Goal: Complete application form

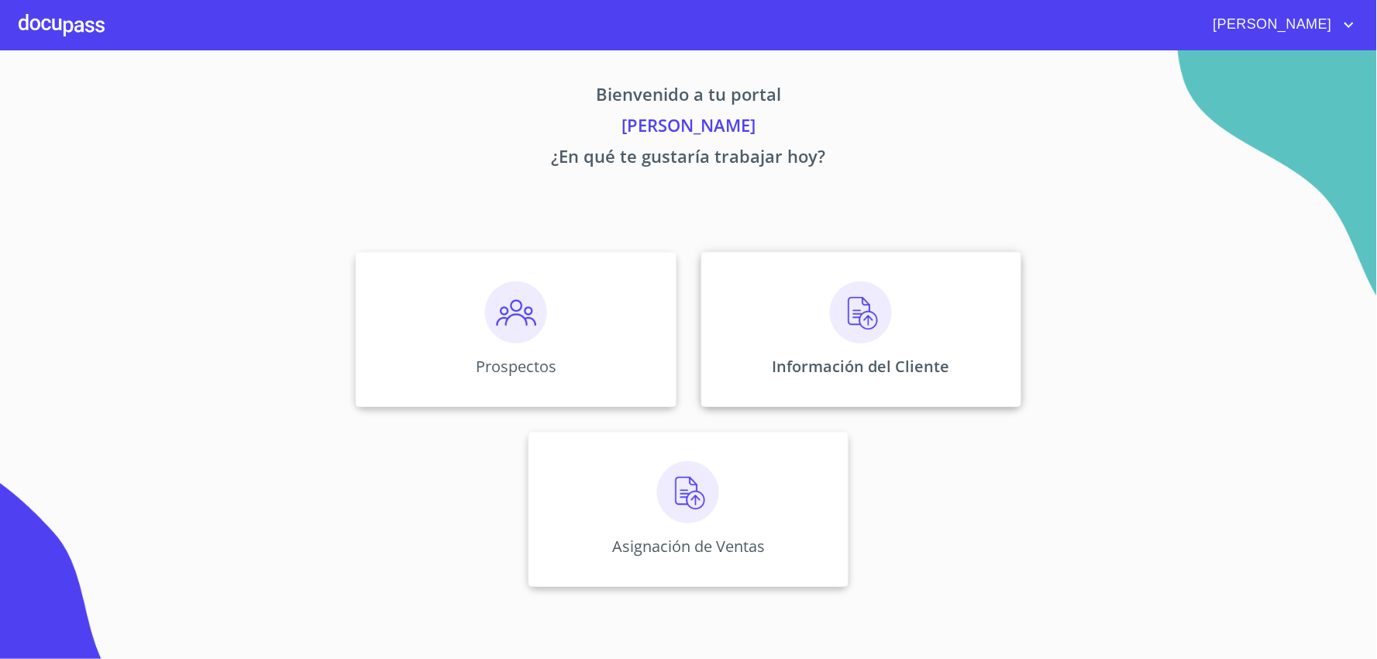
click at [869, 314] on img at bounding box center [861, 312] width 62 height 62
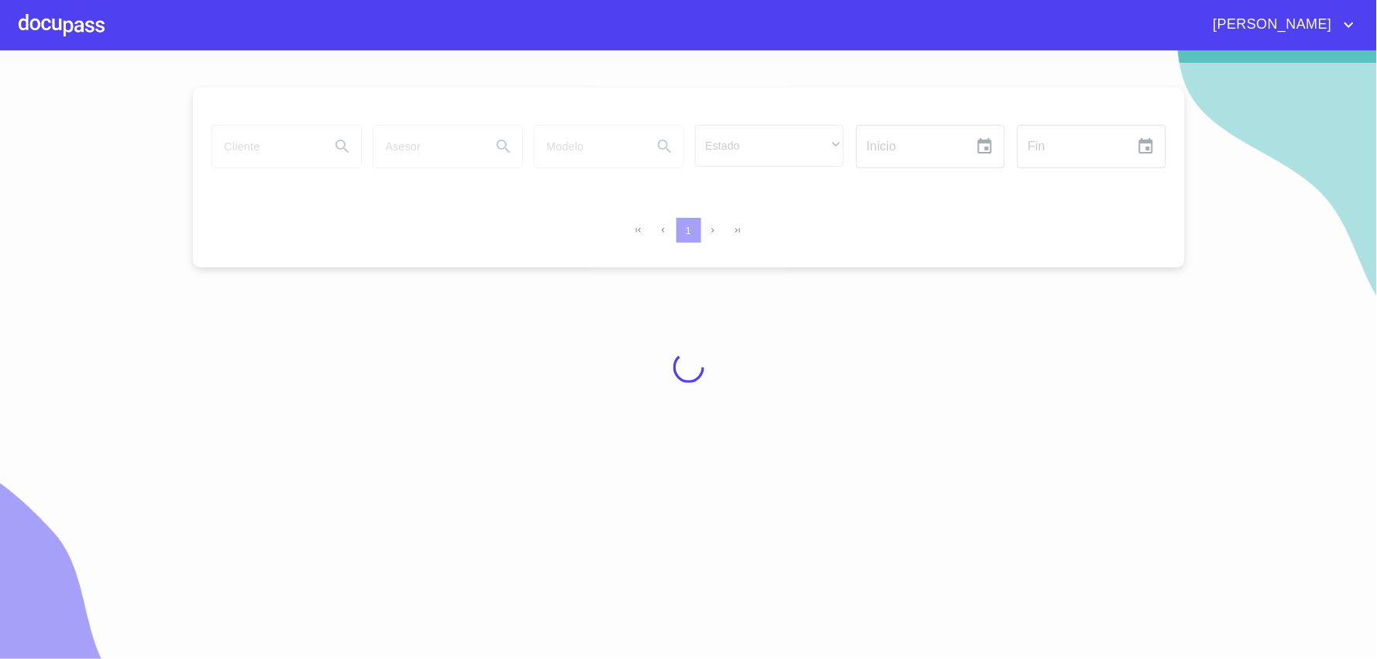
click at [249, 141] on div at bounding box center [688, 367] width 1377 height 608
click at [105, 26] on div "[PERSON_NAME]" at bounding box center [732, 24] width 1254 height 25
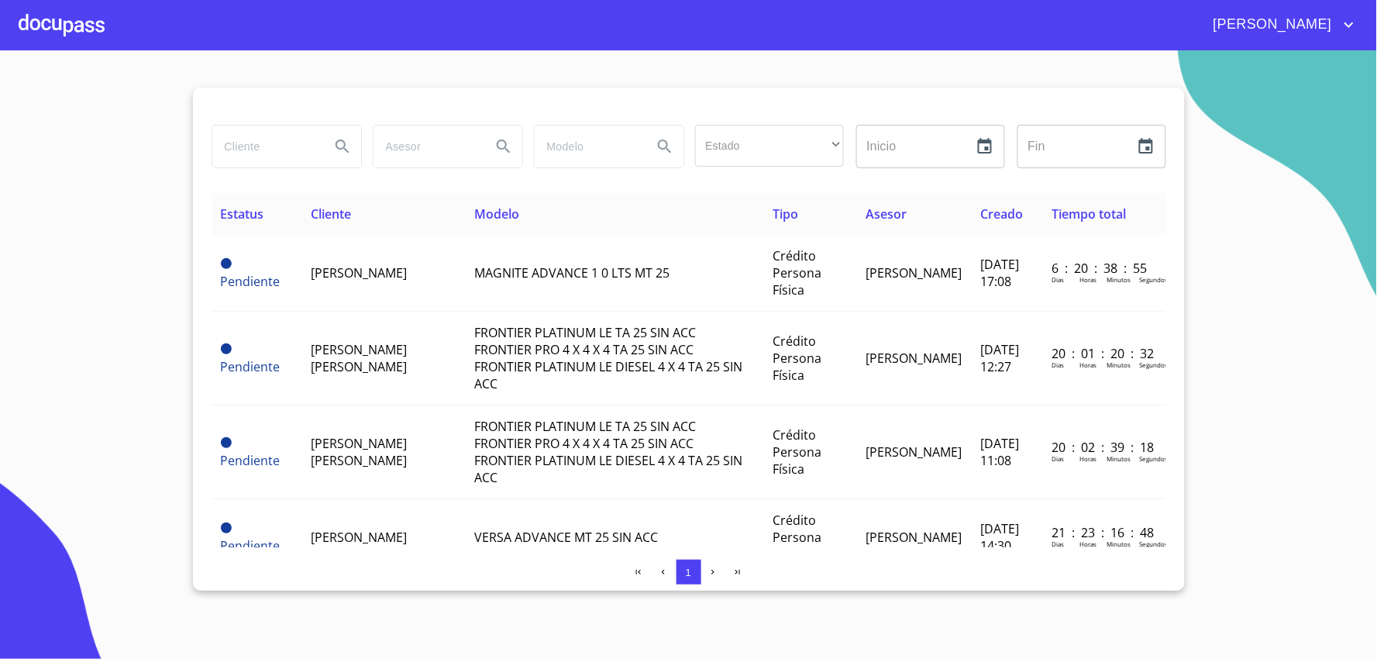
click at [270, 143] on input "search" at bounding box center [264, 147] width 105 height 42
type input "[PERSON_NAME] [PERSON_NAME]"
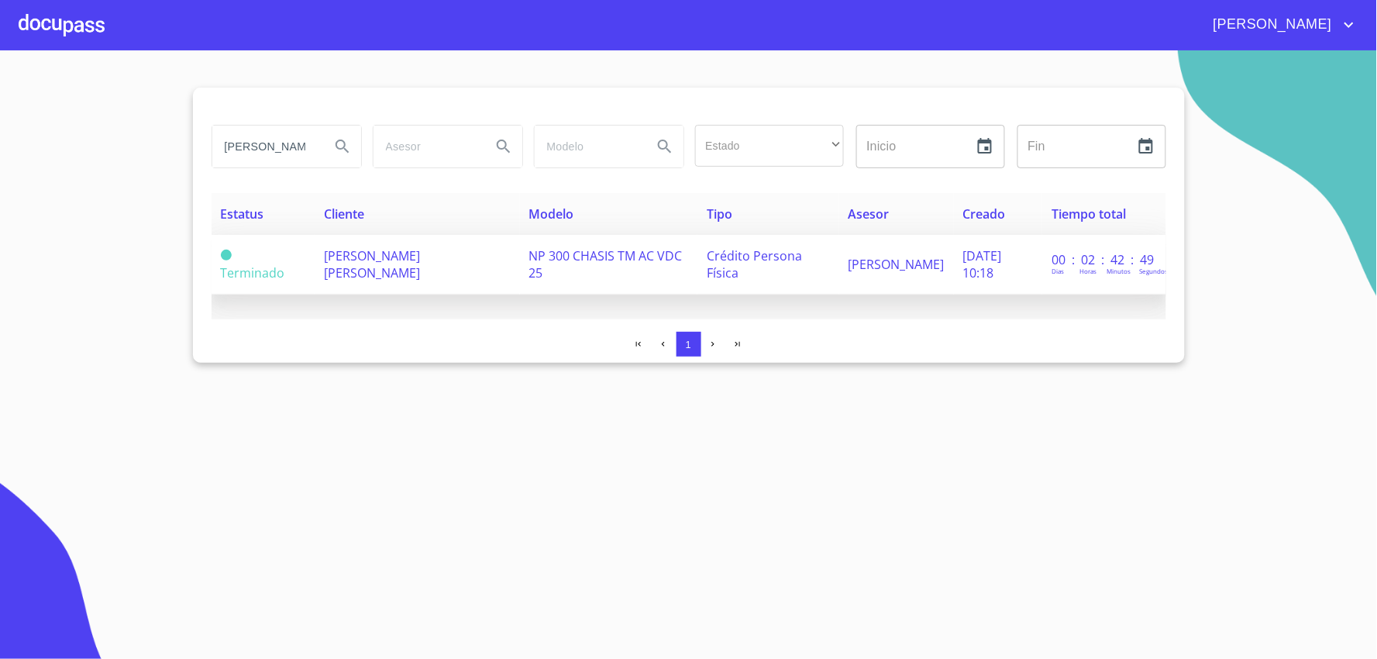
click at [420, 258] on span "[PERSON_NAME] [PERSON_NAME]" at bounding box center [372, 264] width 96 height 34
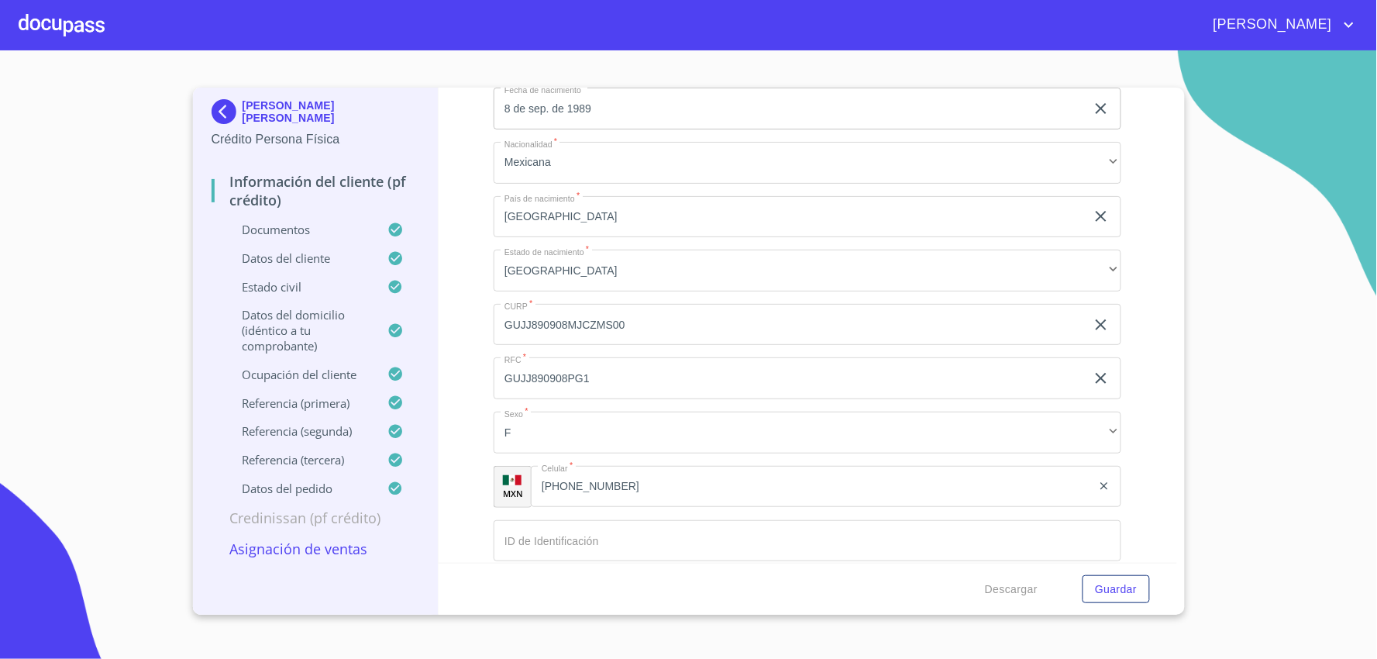
scroll to position [5423, 0]
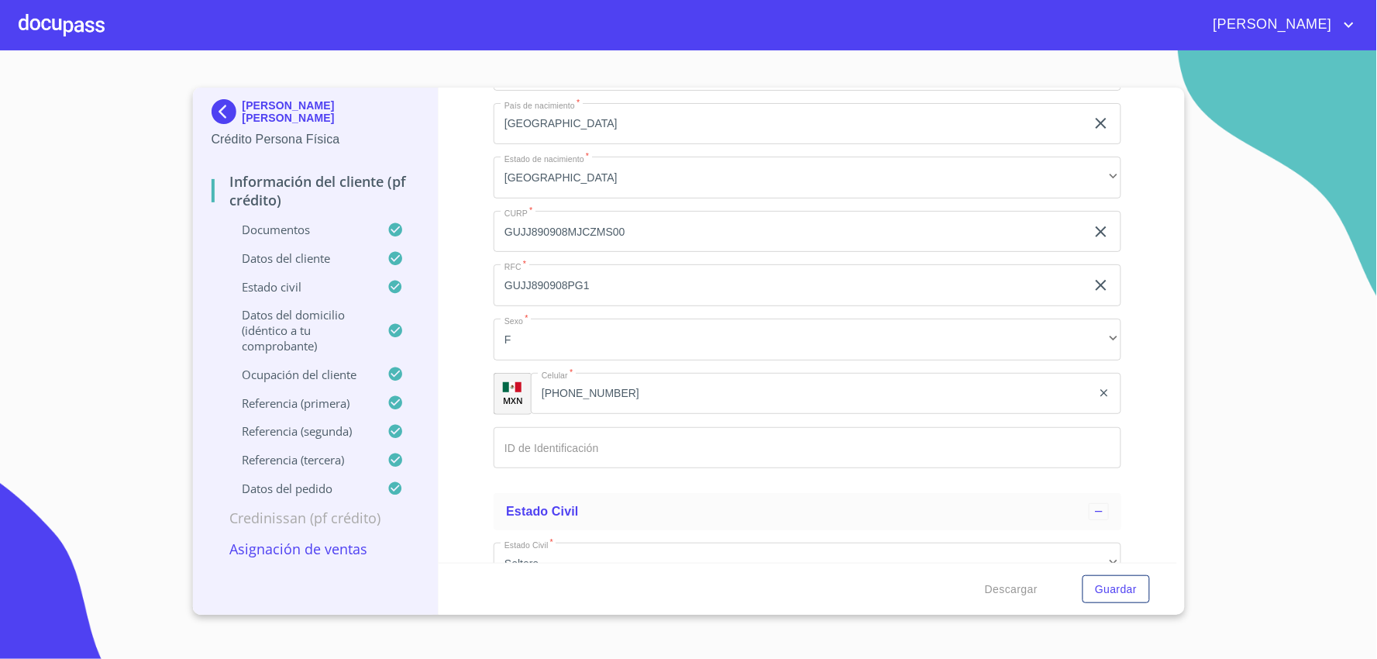
click at [648, 383] on input "[PHONE_NUMBER]" at bounding box center [811, 394] width 561 height 42
click at [648, 383] on input "[PHONE_NUMBER]" at bounding box center [831, 394] width 522 height 42
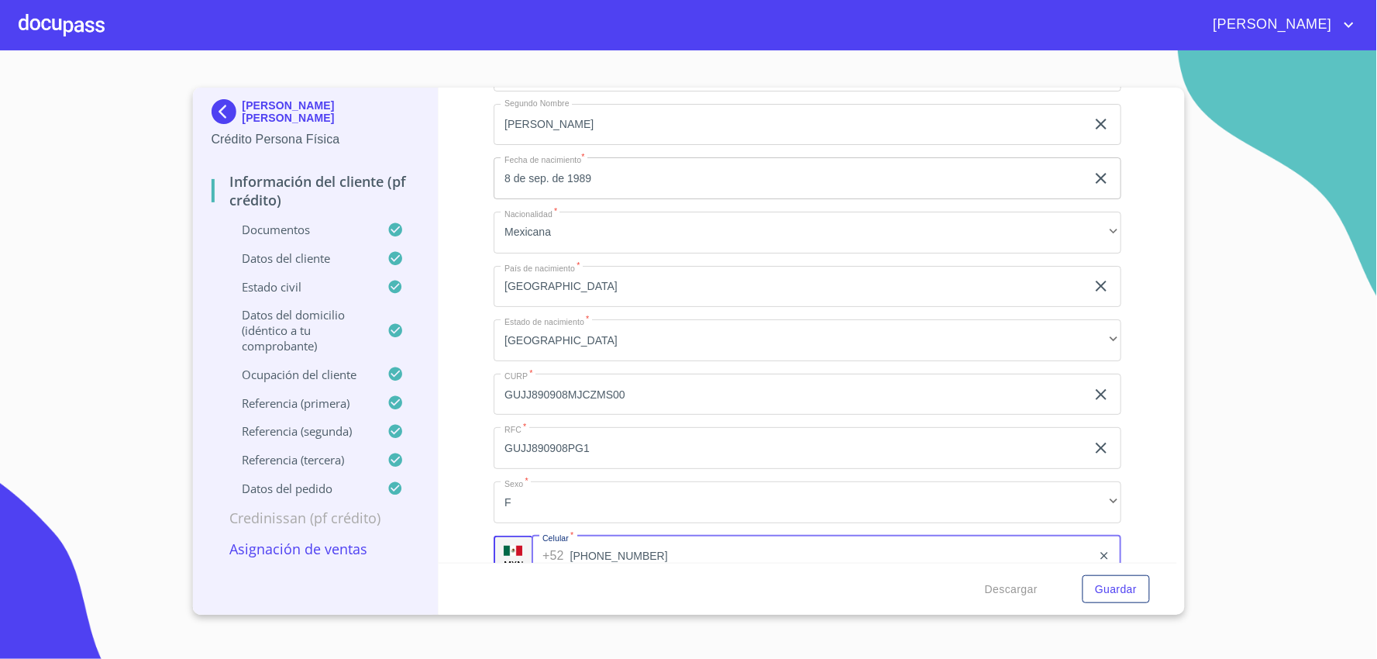
scroll to position [5251, 0]
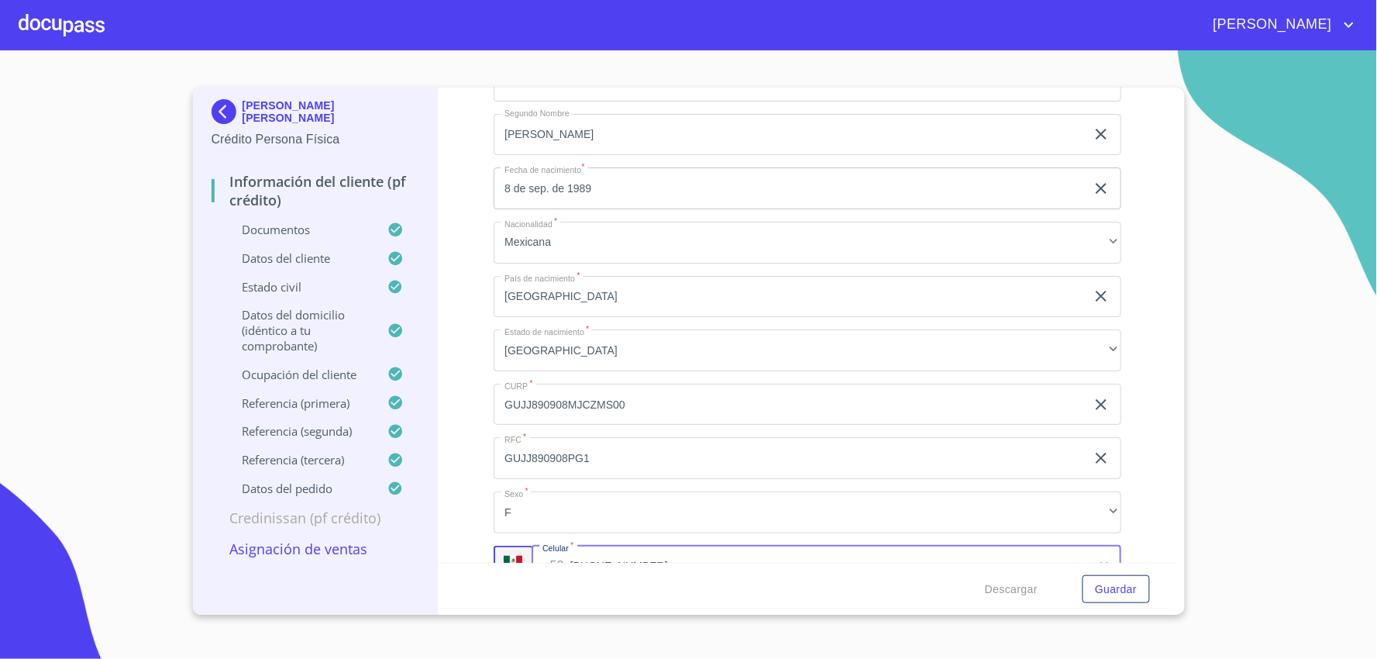
click at [633, 446] on input "GUJJ890908PG1" at bounding box center [790, 458] width 592 height 42
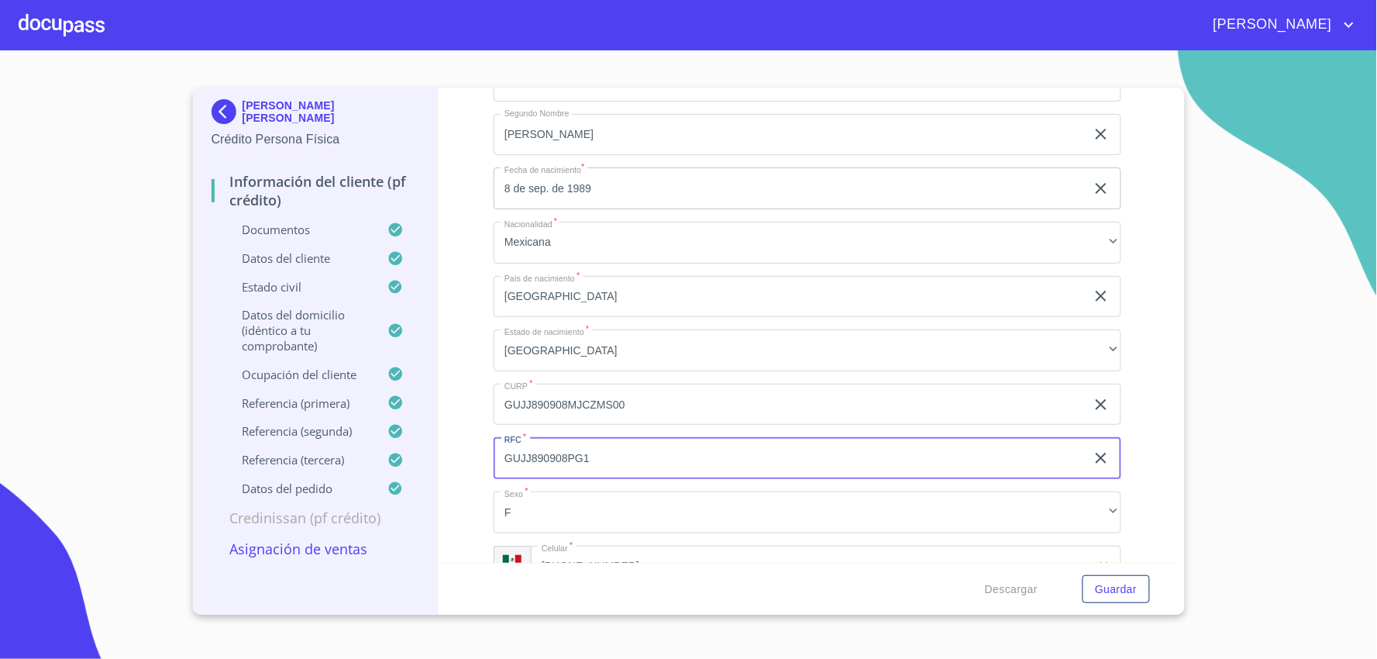
click at [634, 446] on input "GUJJ890908PG1" at bounding box center [790, 458] width 592 height 42
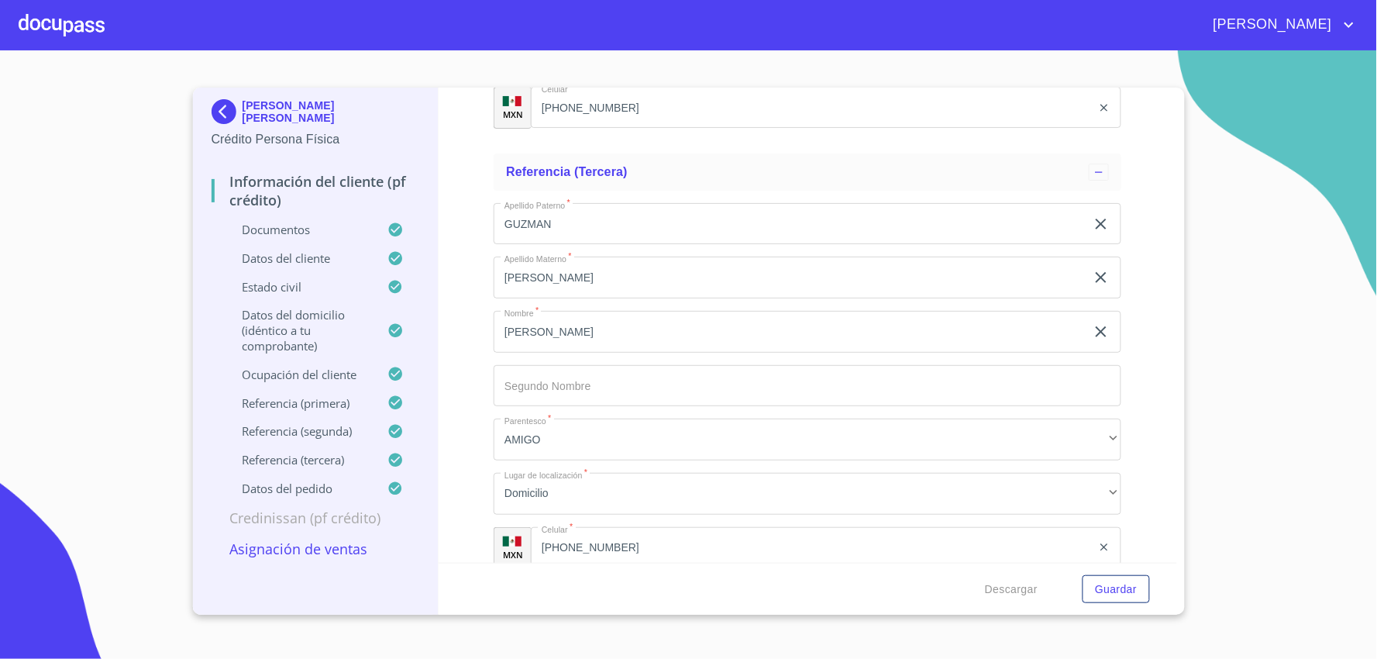
scroll to position [8663, 0]
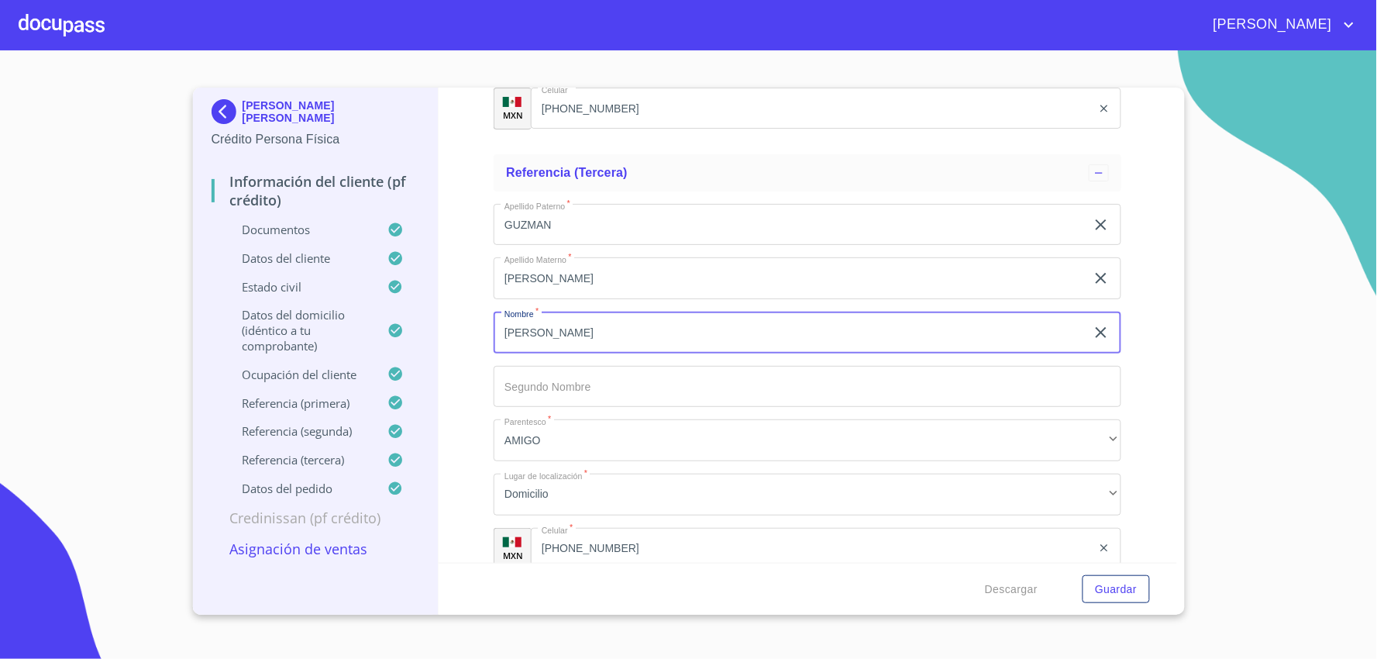
drag, startPoint x: 656, startPoint y: 324, endPoint x: 470, endPoint y: 298, distance: 187.7
click at [470, 298] on div "Información del cliente (PF crédito) Documentos Documento de identificación   *…" at bounding box center [808, 325] width 738 height 475
click at [465, 267] on div "Información del cliente (PF crédito) Documentos Documento de identificación   *…" at bounding box center [808, 325] width 738 height 475
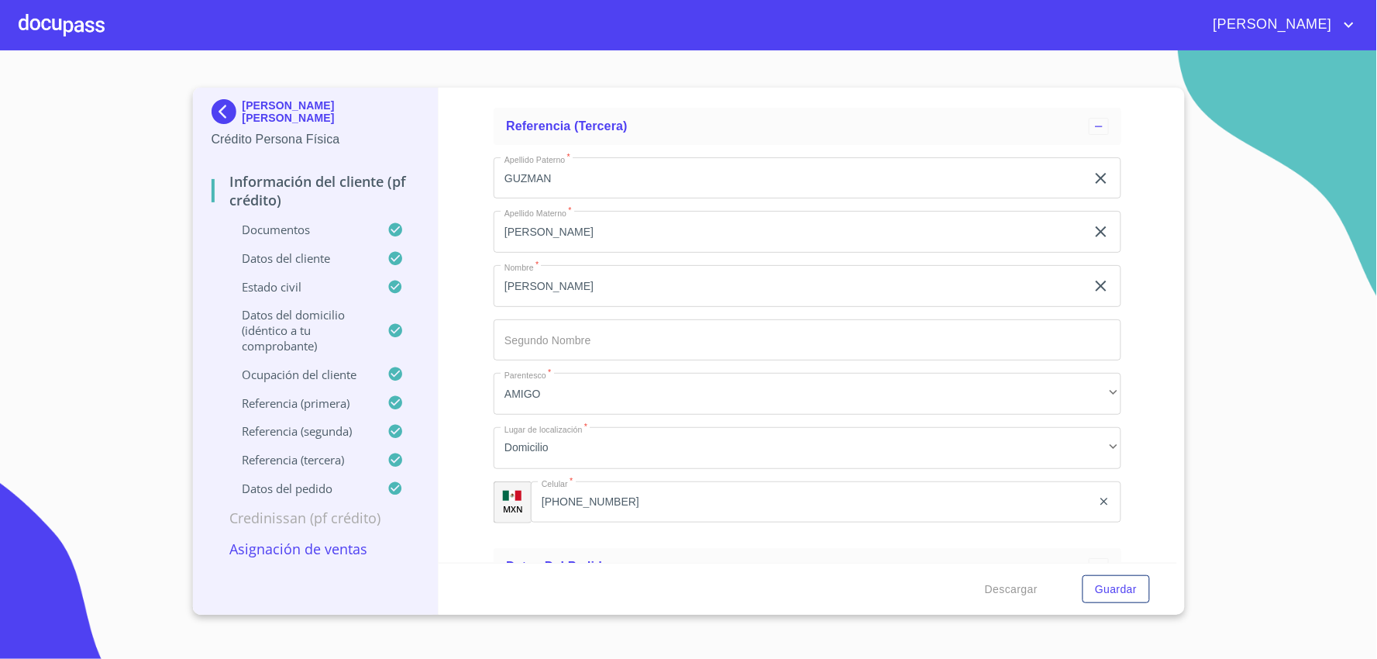
scroll to position [8749, 0]
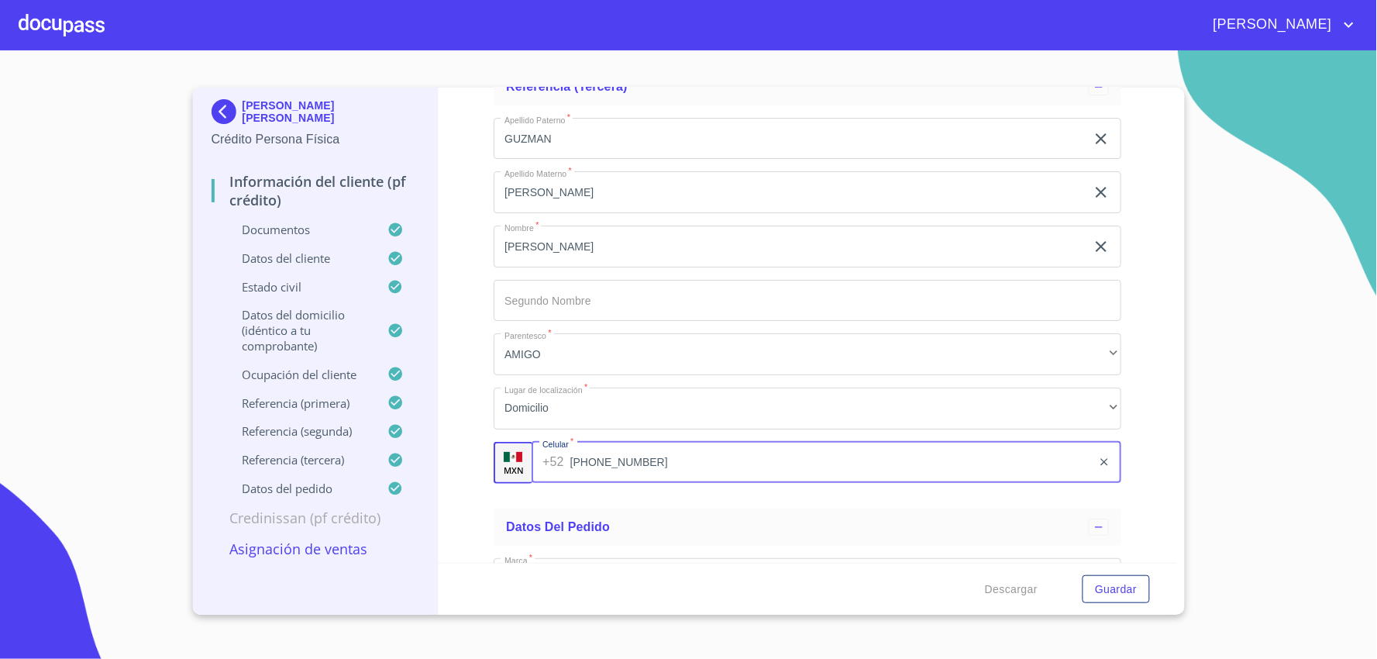
click at [637, 445] on input "[PHONE_NUMBER]" at bounding box center [831, 463] width 522 height 42
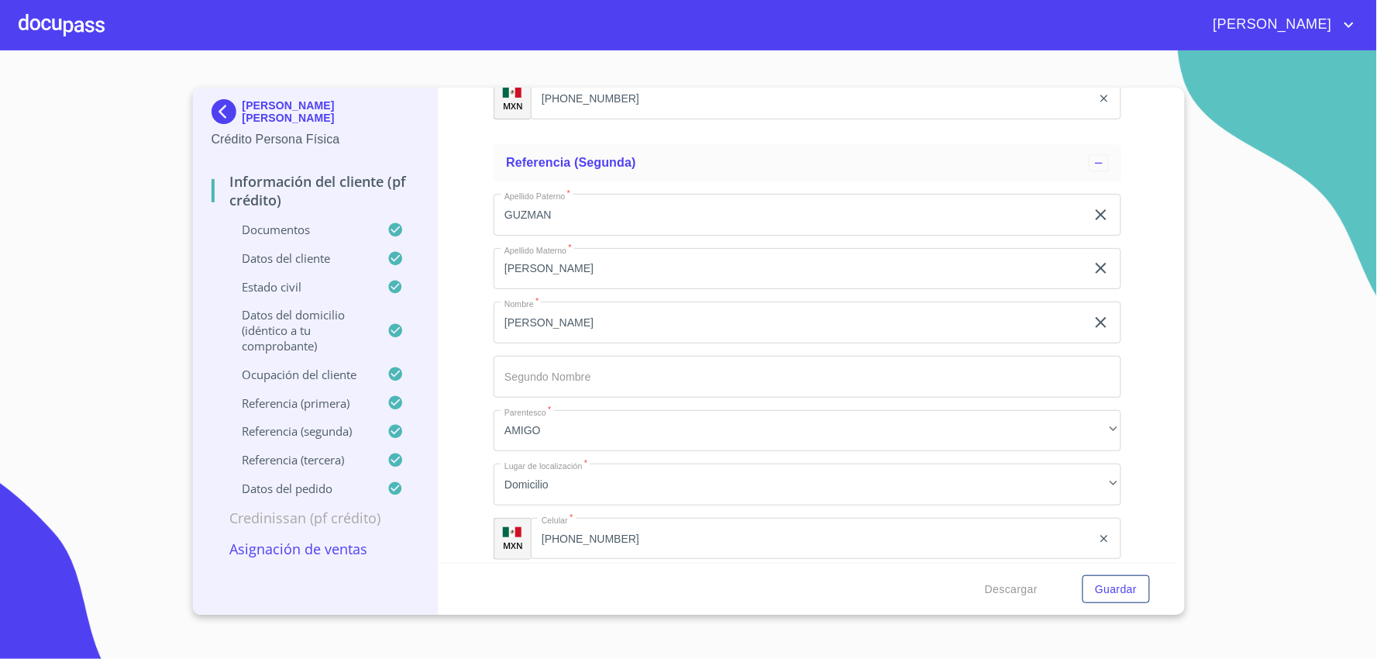
scroll to position [8232, 0]
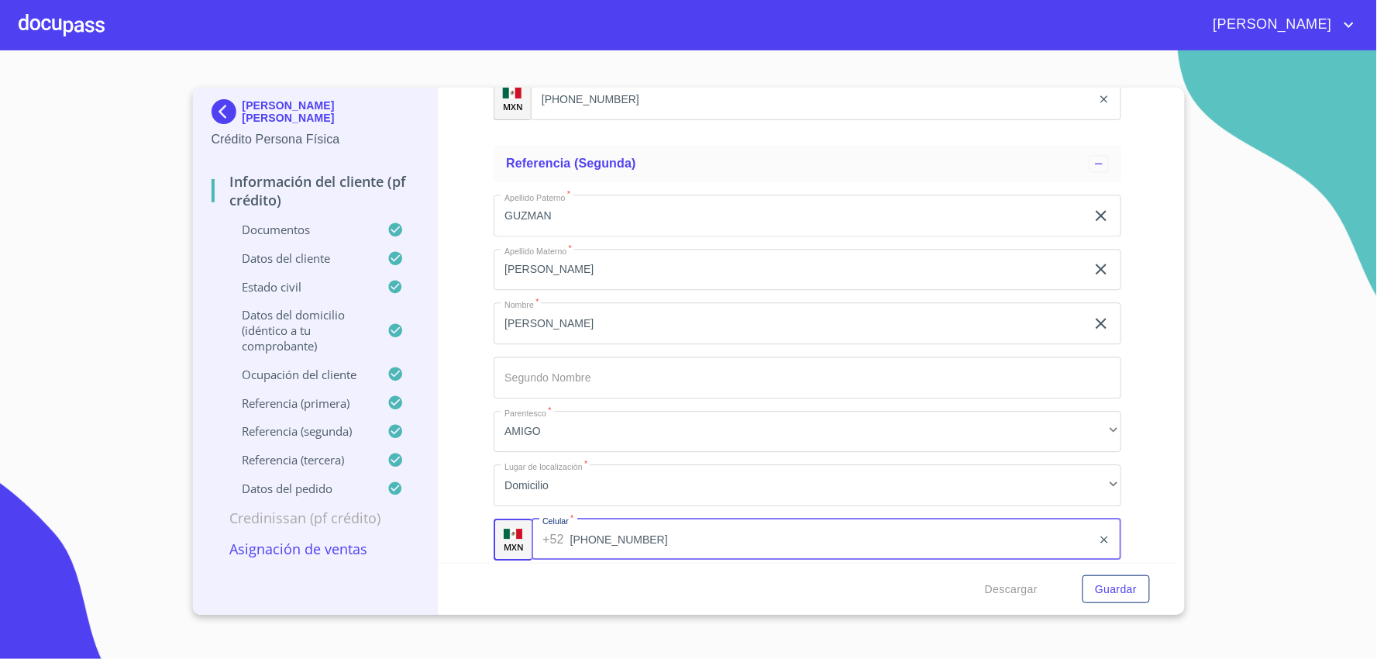
click at [632, 531] on input "[PHONE_NUMBER]" at bounding box center [831, 539] width 522 height 42
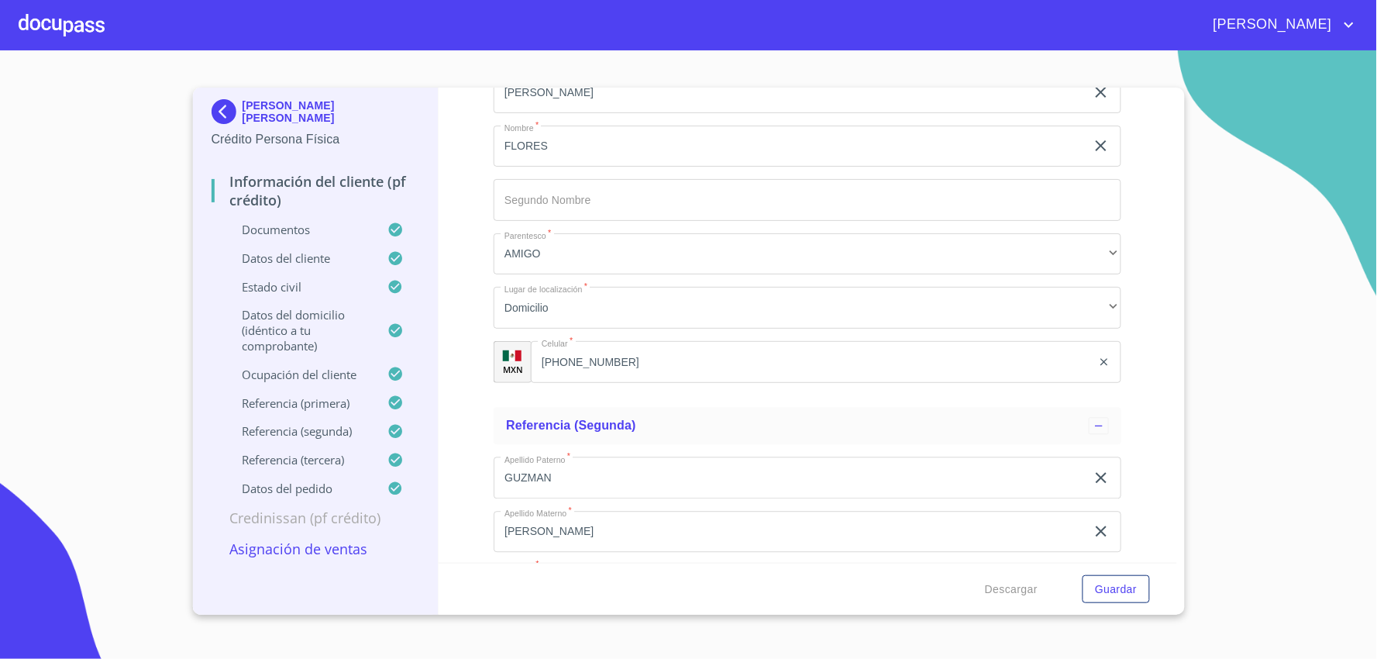
scroll to position [7974, 0]
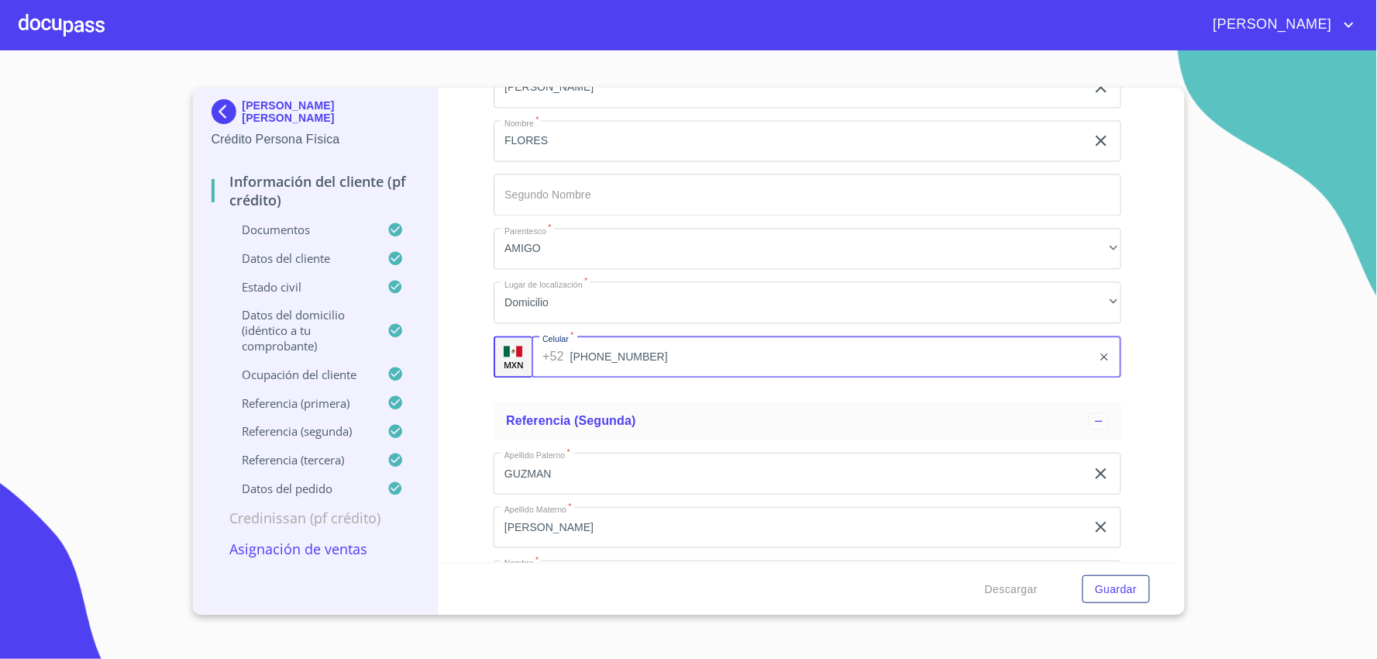
click at [706, 352] on input "[PHONE_NUMBER]" at bounding box center [831, 357] width 522 height 42
click at [707, 352] on input "[PHONE_NUMBER]" at bounding box center [831, 357] width 522 height 42
click at [88, 28] on div at bounding box center [62, 25] width 86 height 50
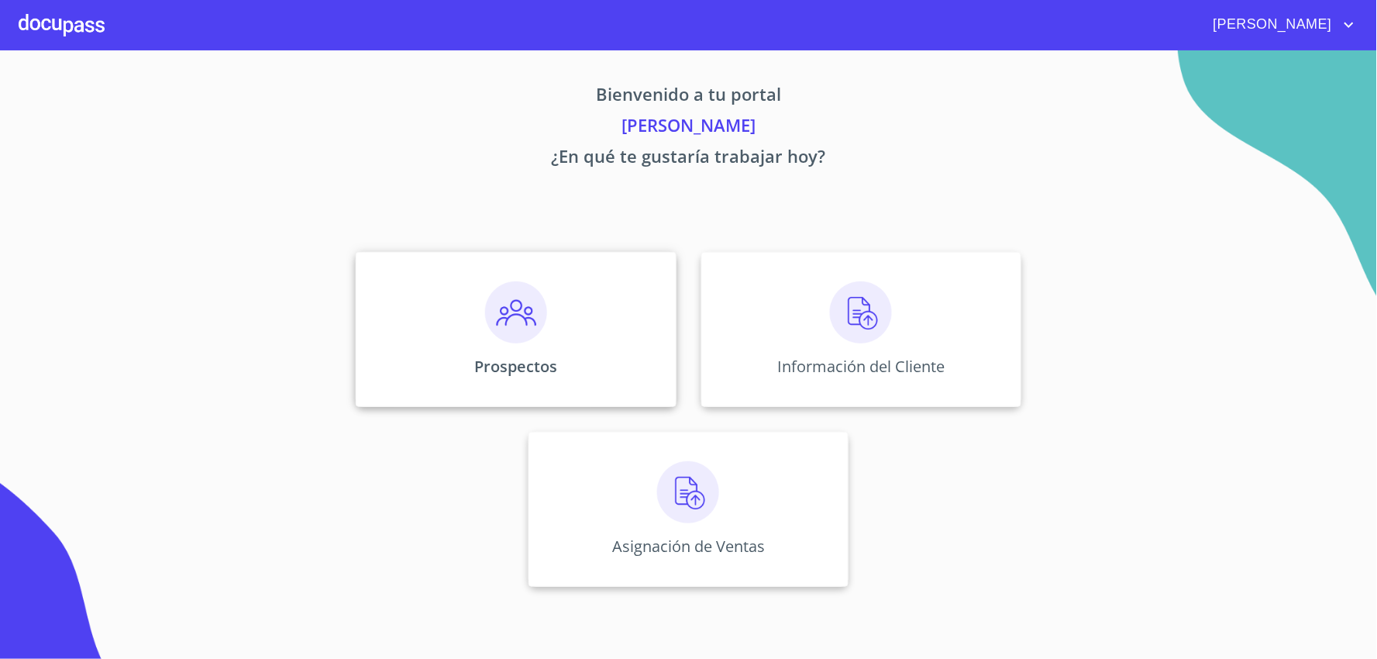
click at [485, 342] on div "Prospectos" at bounding box center [516, 329] width 320 height 155
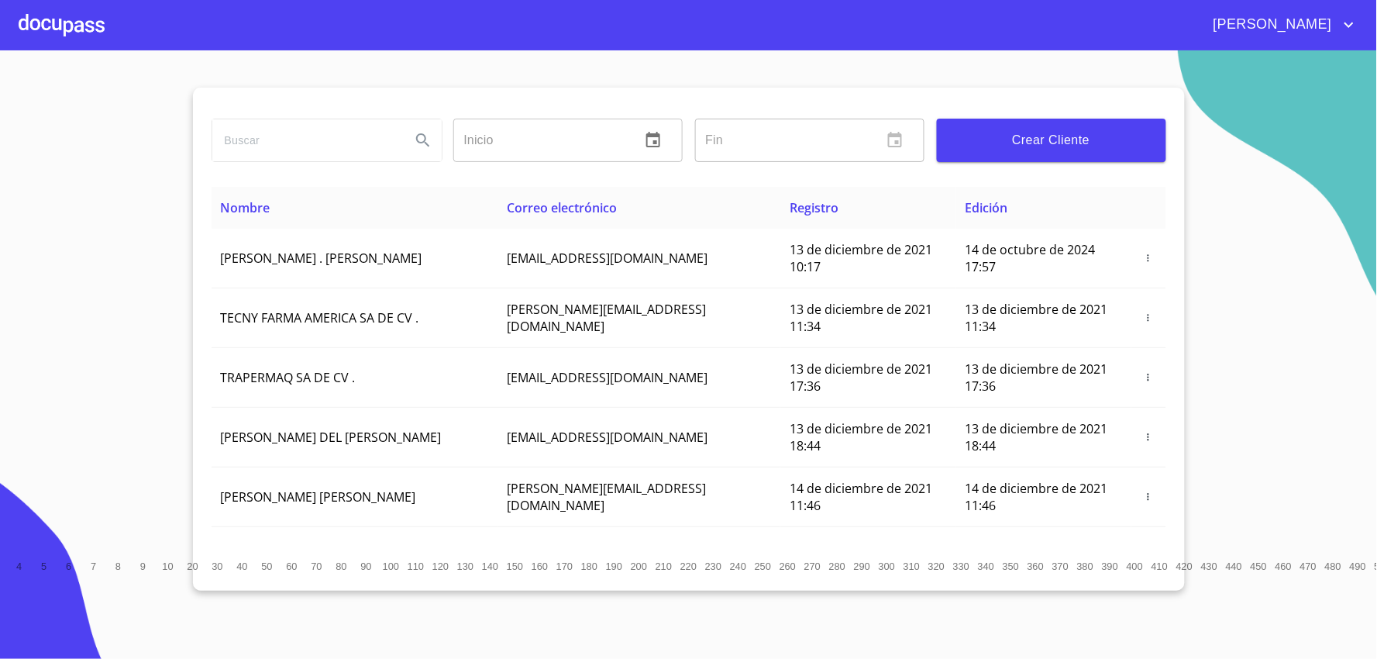
click at [307, 147] on input "search" at bounding box center [305, 140] width 186 height 42
type input "[PERSON_NAME] [PERSON_NAME]"
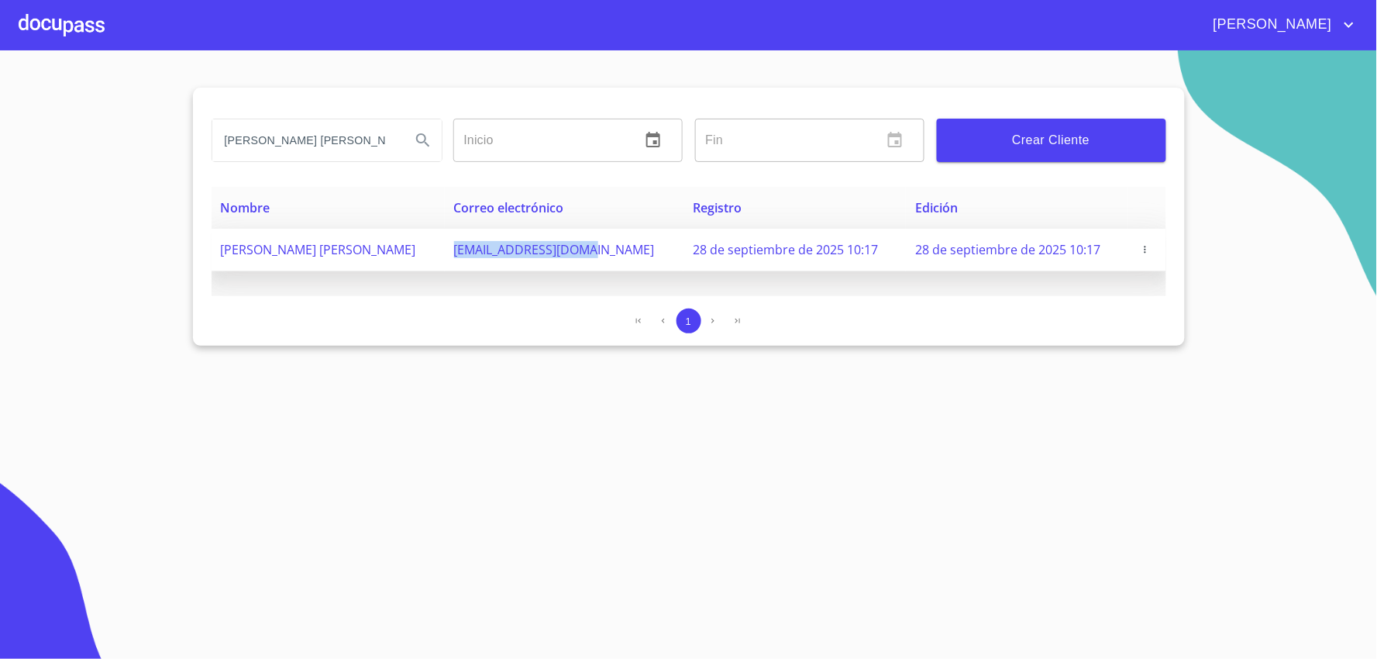
drag, startPoint x: 617, startPoint y: 249, endPoint x: 468, endPoint y: 253, distance: 149.6
click at [468, 253] on td "[EMAIL_ADDRESS][DOMAIN_NAME]" at bounding box center [564, 250] width 239 height 43
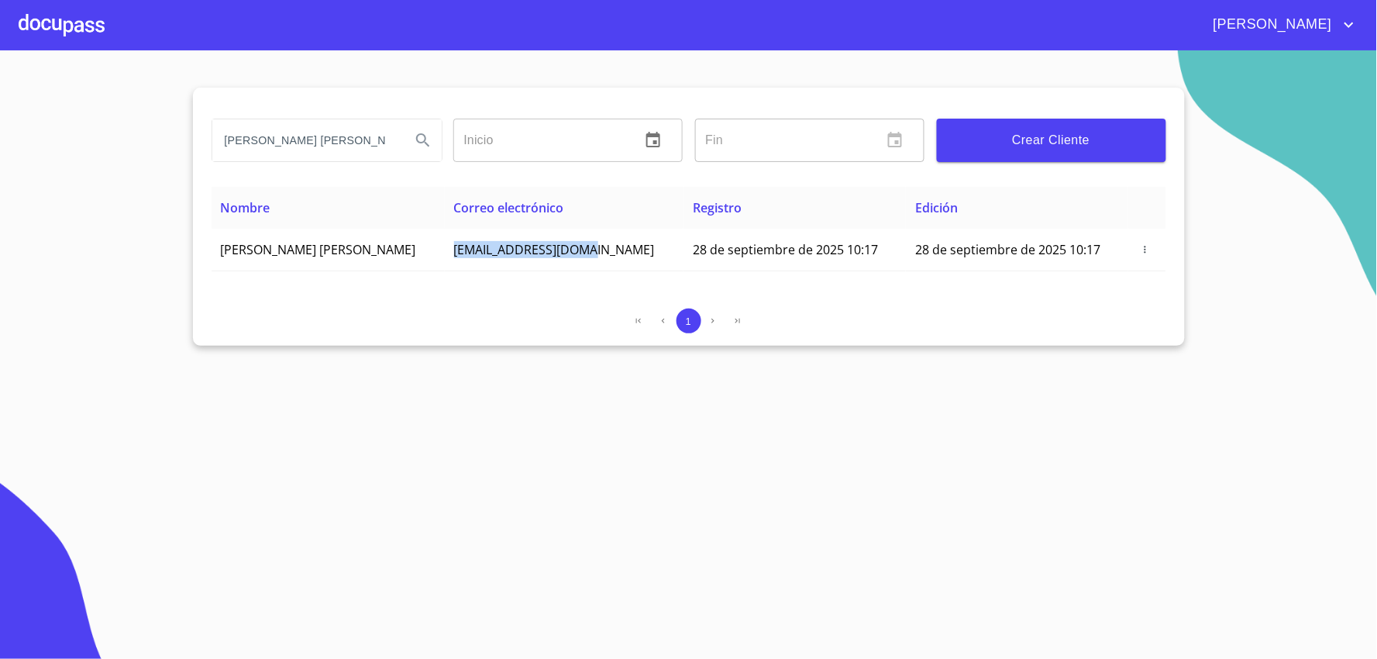
copy span "[EMAIL_ADDRESS][DOMAIN_NAME]"
